Goal: Find contact information: Find contact information

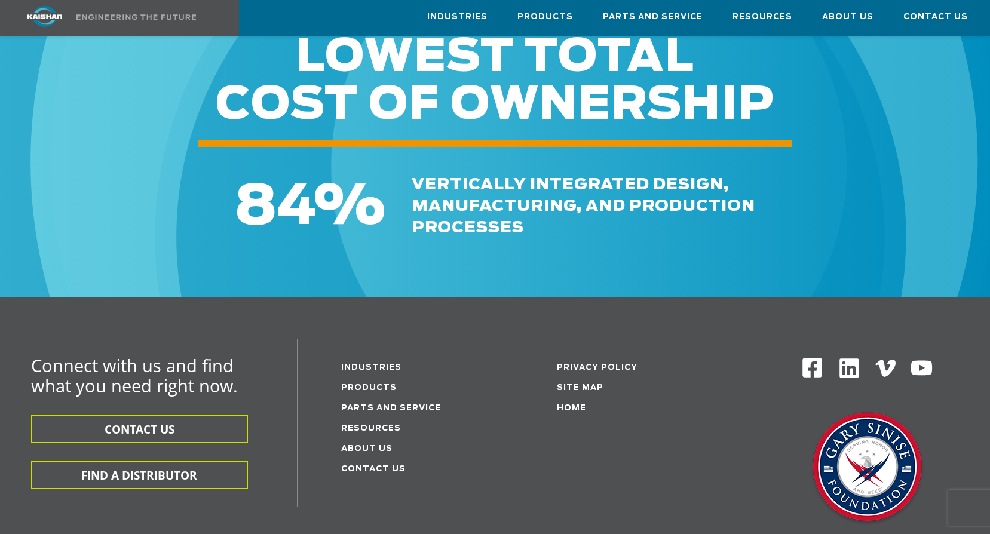
scroll to position [1793, 0]
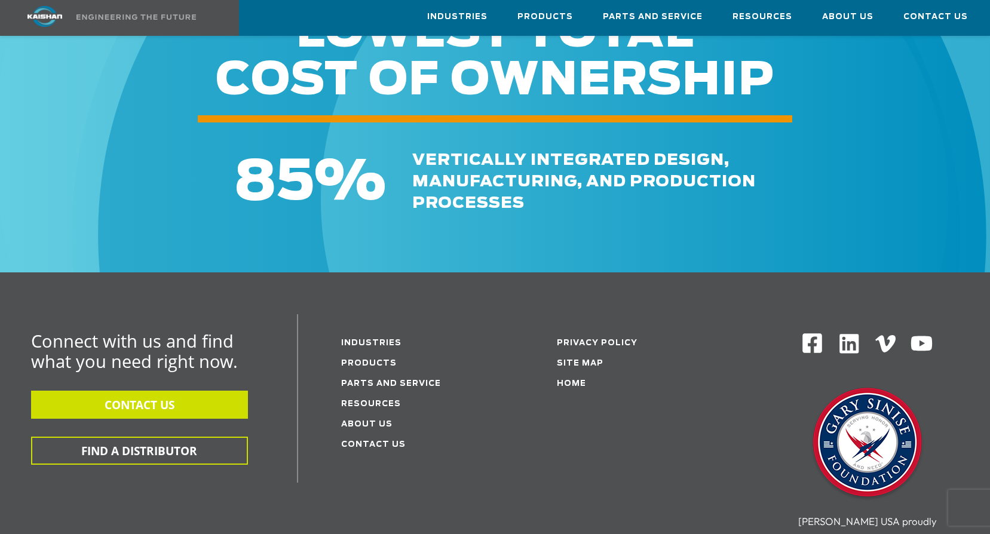
click at [159, 391] on button "CONTACT US" at bounding box center [139, 405] width 217 height 28
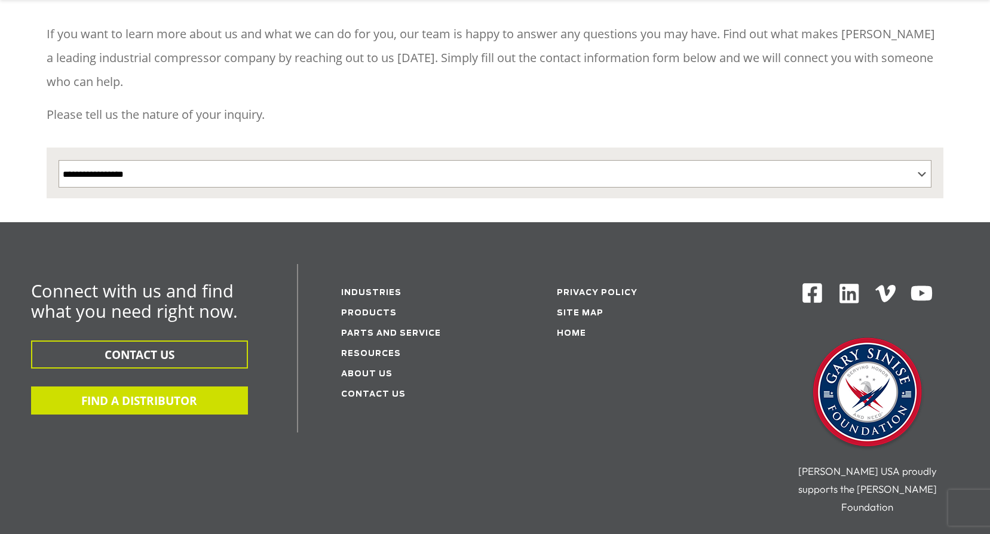
scroll to position [199, 0]
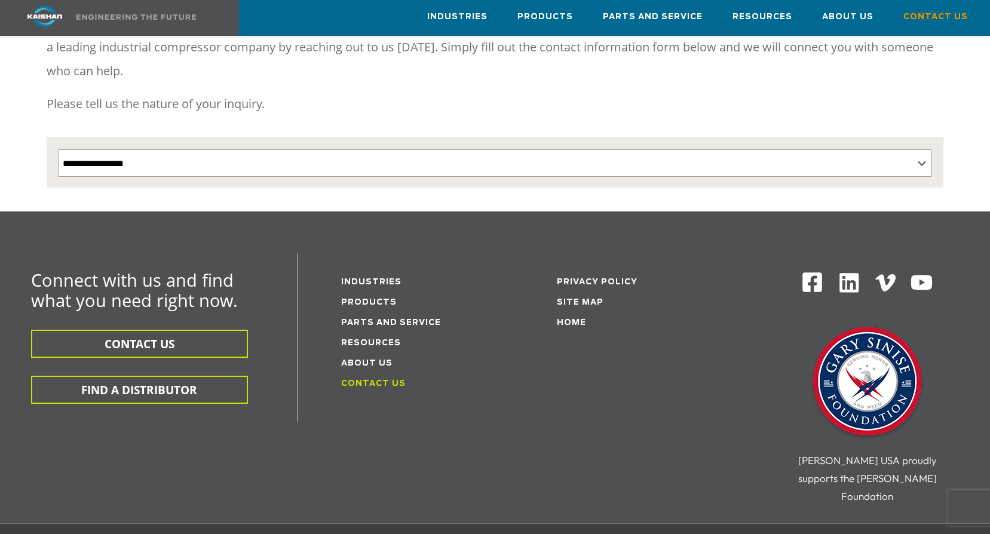
click at [356, 380] on link "Contact Us" at bounding box center [373, 384] width 65 height 8
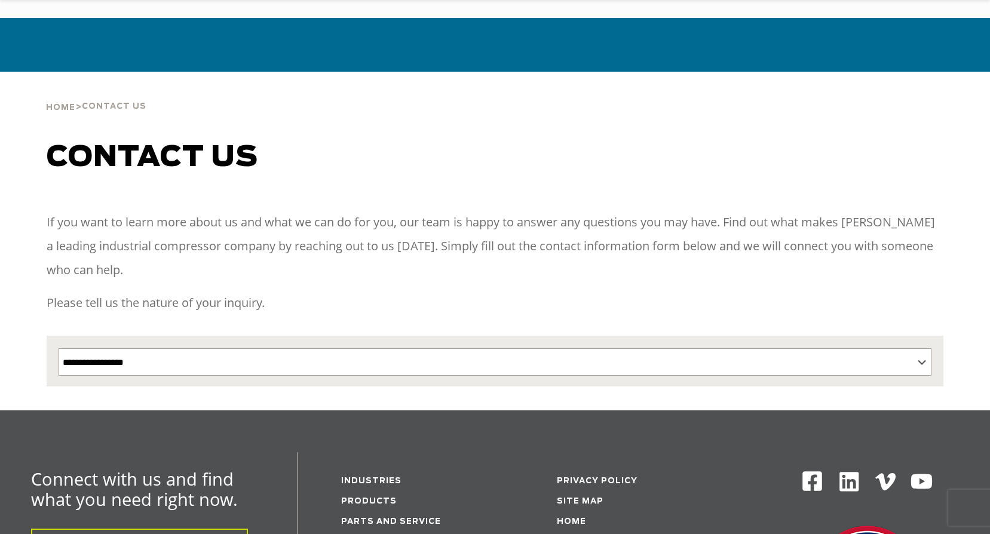
scroll to position [199, 0]
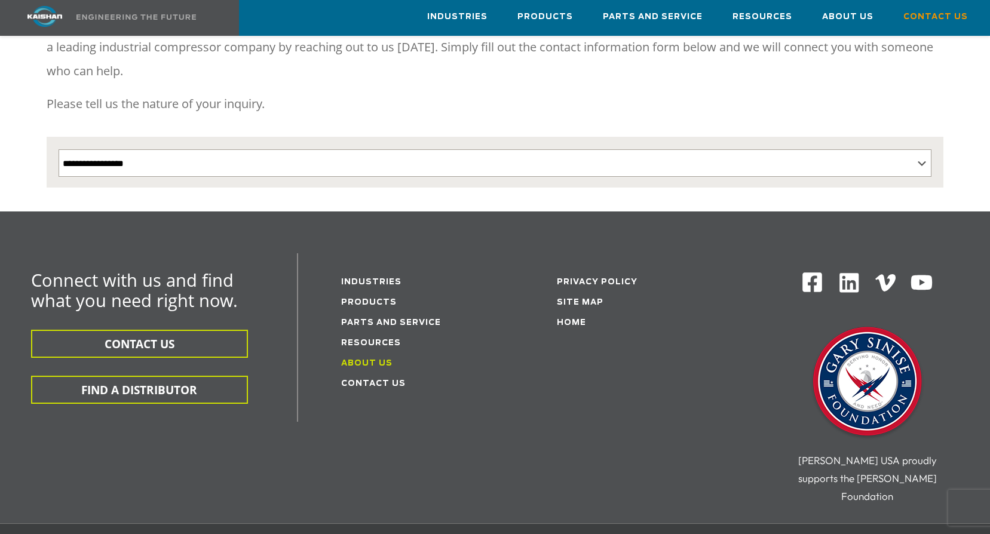
click at [359, 360] on link "About Us" at bounding box center [366, 364] width 51 height 8
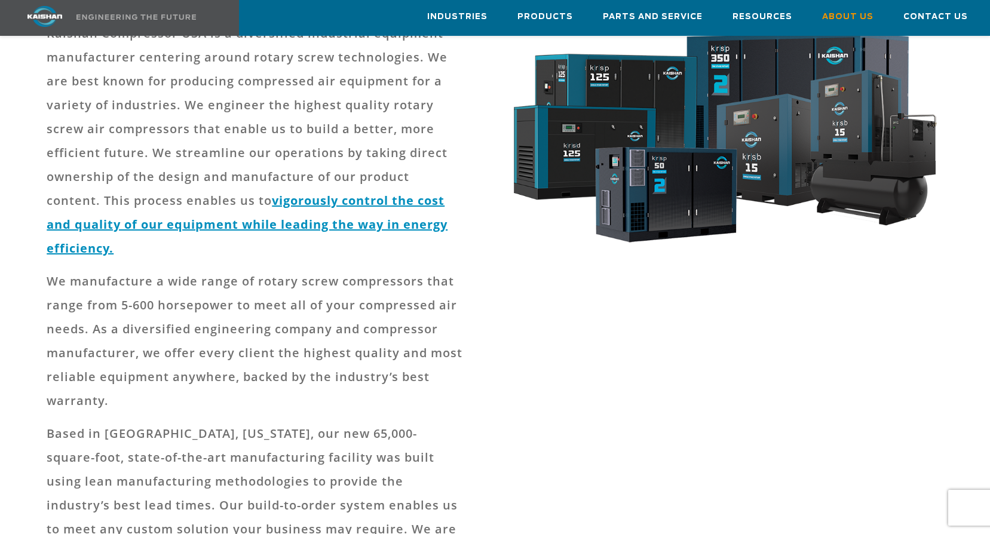
scroll to position [199, 0]
